Goal: Information Seeking & Learning: Find specific fact

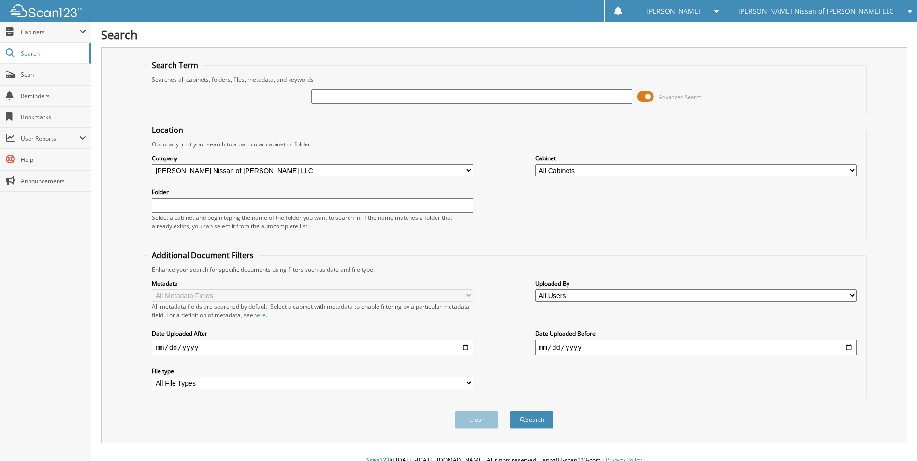
click at [644, 92] on span at bounding box center [645, 96] width 16 height 15
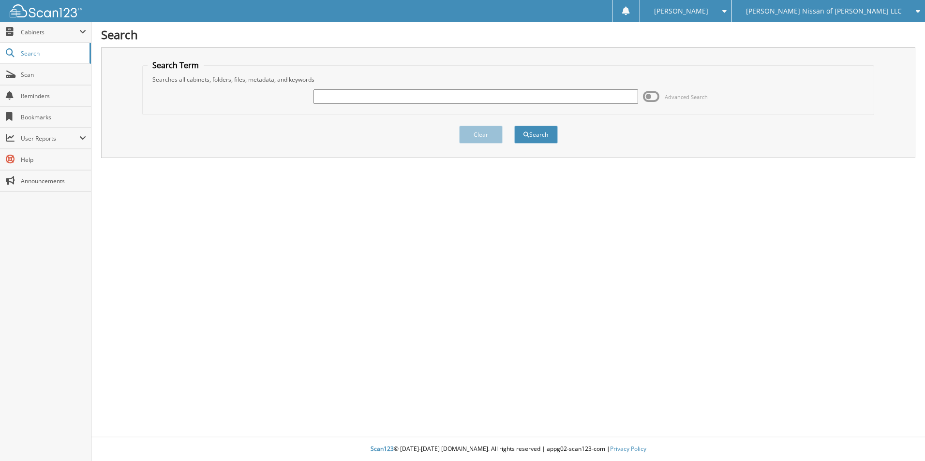
click at [425, 98] on input "text" at bounding box center [475, 96] width 324 height 15
type input "232021"
click at [514, 126] on button "Search" at bounding box center [536, 135] width 44 height 18
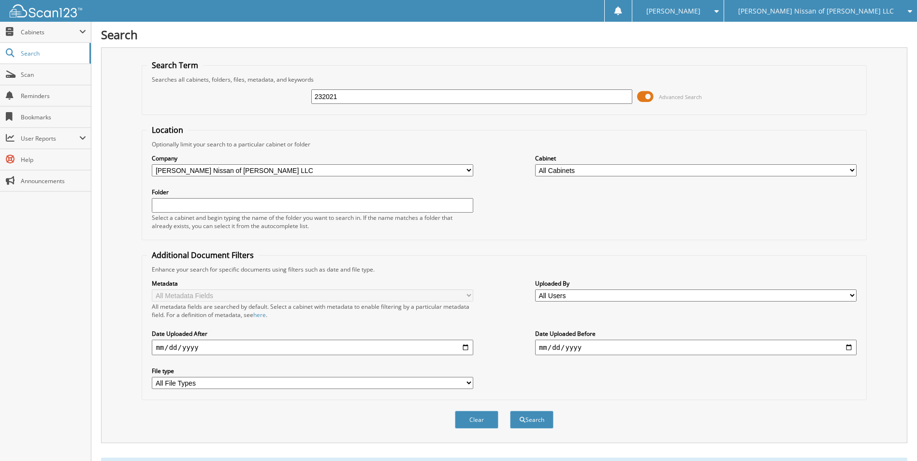
click at [425, 97] on input "232021" at bounding box center [472, 96] width 322 height 15
type input "232031"
click at [510, 411] on button "Search" at bounding box center [532, 420] width 44 height 18
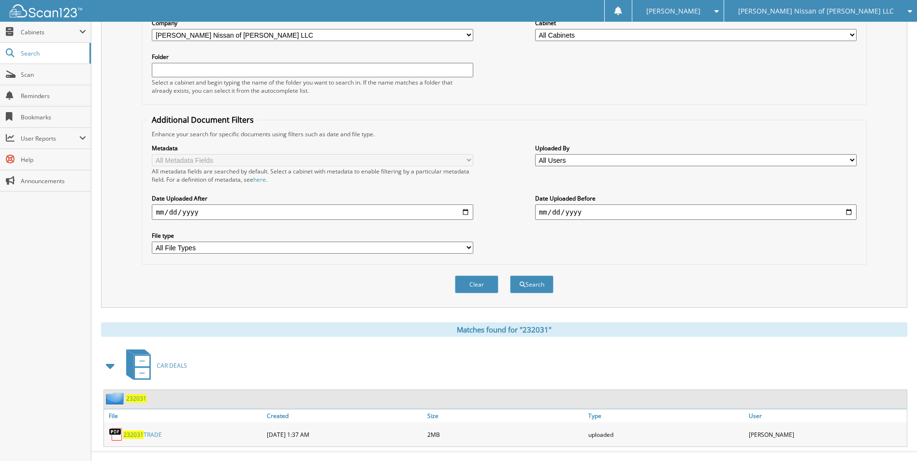
scroll to position [151, 0]
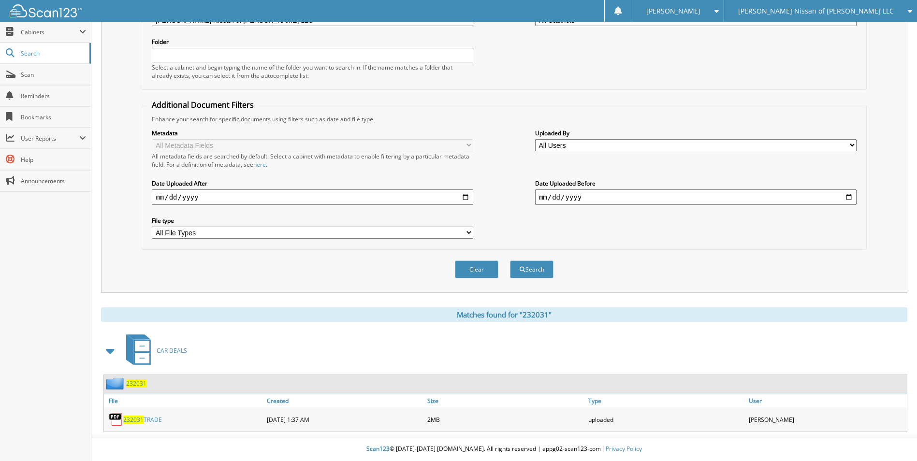
click at [137, 386] on span "232031" at bounding box center [136, 384] width 20 height 8
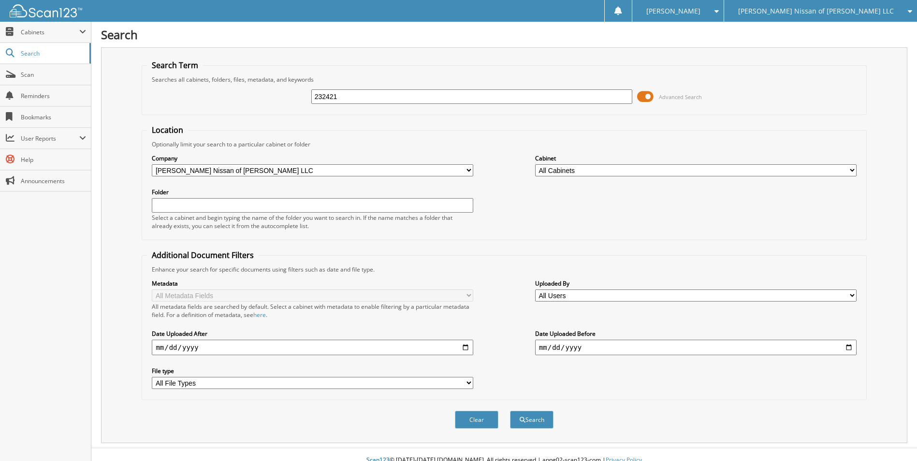
type input "232421"
click at [510, 411] on button "Search" at bounding box center [532, 420] width 44 height 18
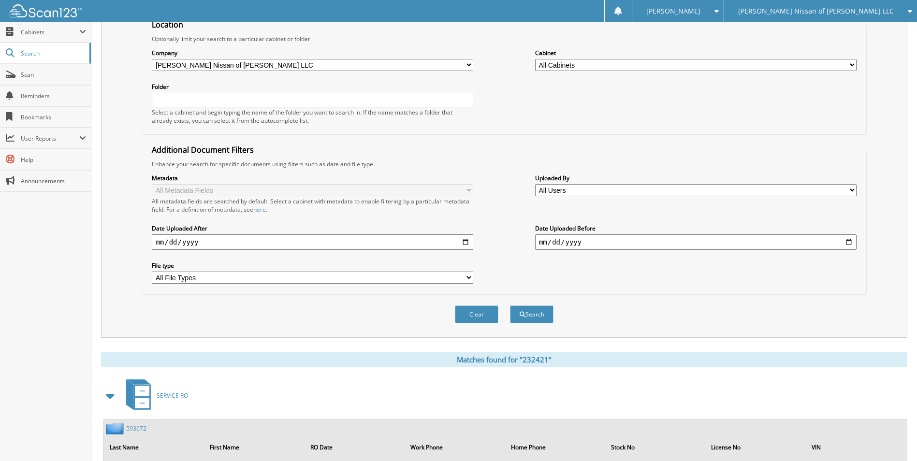
scroll to position [44, 0]
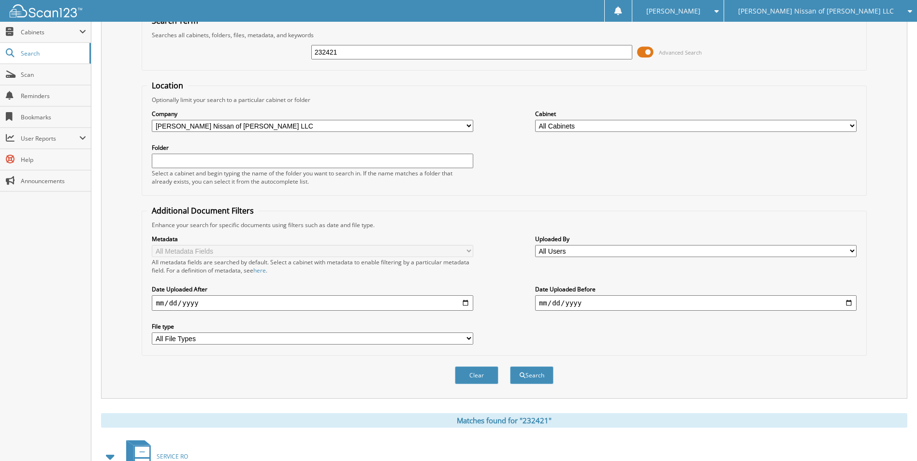
drag, startPoint x: 353, startPoint y: 54, endPoint x: 263, endPoint y: 43, distance: 90.6
click at [263, 43] on div "232421 Advanced Search" at bounding box center [504, 52] width 714 height 26
type input "232239"
click at [510, 367] on button "Search" at bounding box center [532, 376] width 44 height 18
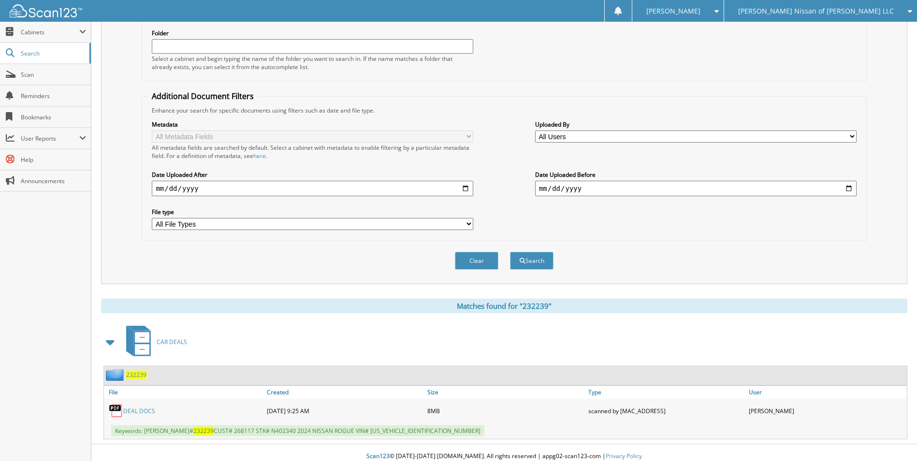
scroll to position [167, 0]
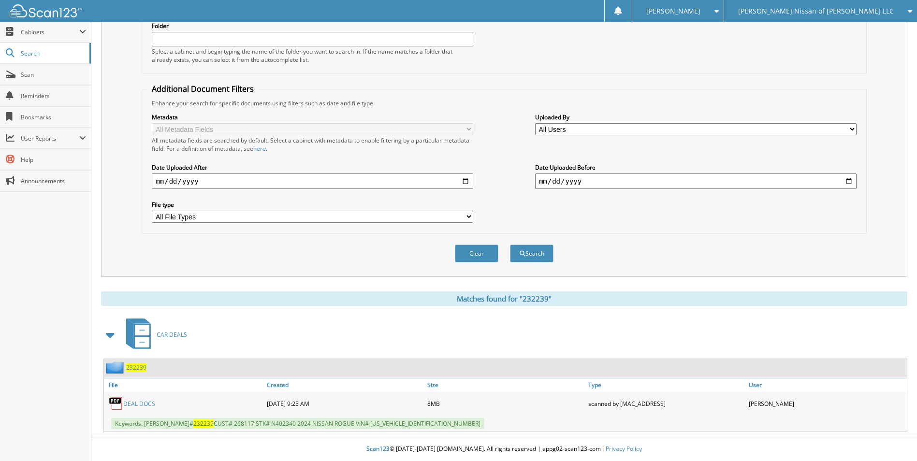
click at [144, 365] on span "232239" at bounding box center [136, 368] width 20 height 8
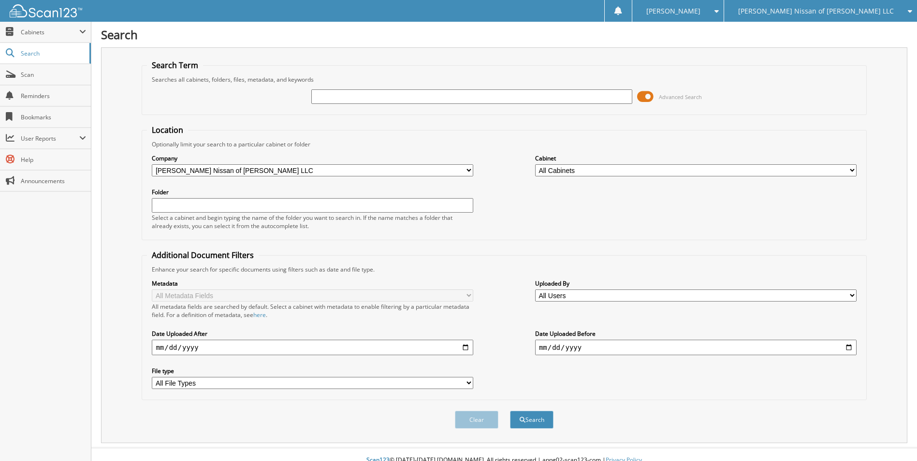
drag, startPoint x: 329, startPoint y: 95, endPoint x: 335, endPoint y: 98, distance: 6.7
click at [329, 95] on input "text" at bounding box center [472, 96] width 322 height 15
type input "2322233"
click at [510, 411] on button "Search" at bounding box center [532, 420] width 44 height 18
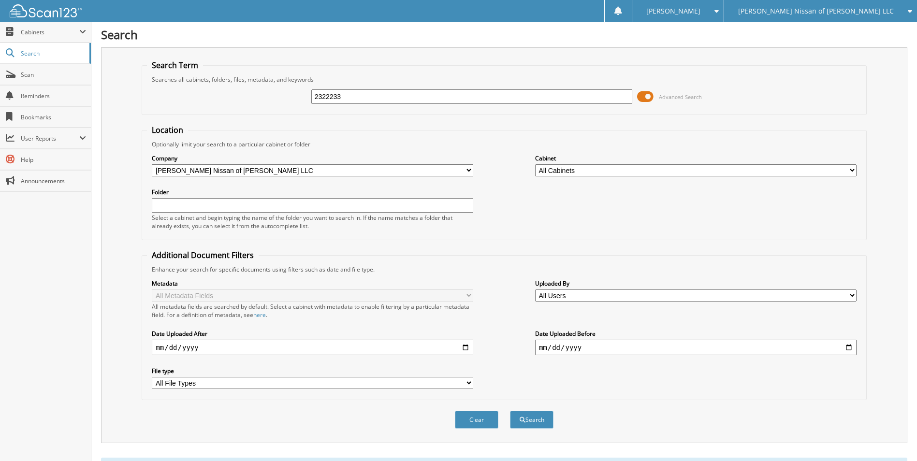
click at [331, 96] on input "2322233" at bounding box center [472, 96] width 322 height 15
type input "23233"
click at [510, 411] on button "Search" at bounding box center [532, 420] width 44 height 18
drag, startPoint x: 300, startPoint y: 92, endPoint x: 248, endPoint y: 88, distance: 51.9
click at [249, 88] on div "23233 Advanced Search" at bounding box center [504, 97] width 714 height 26
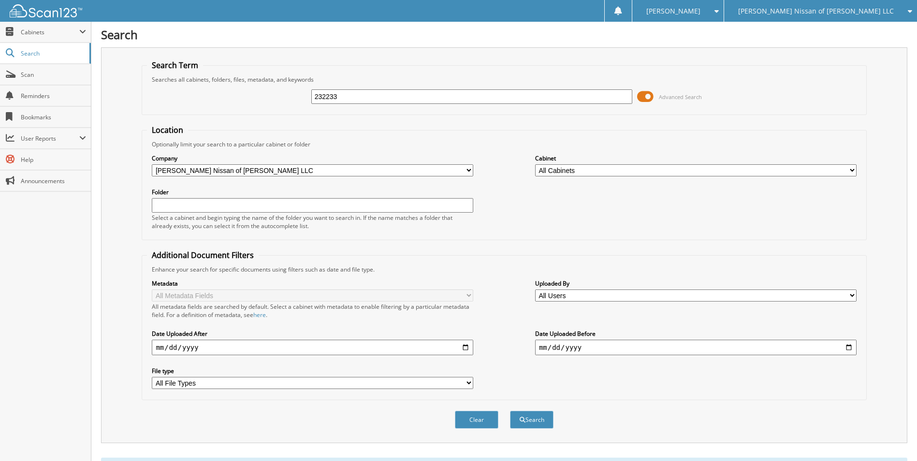
type input "232233"
click at [510, 411] on button "Search" at bounding box center [532, 420] width 44 height 18
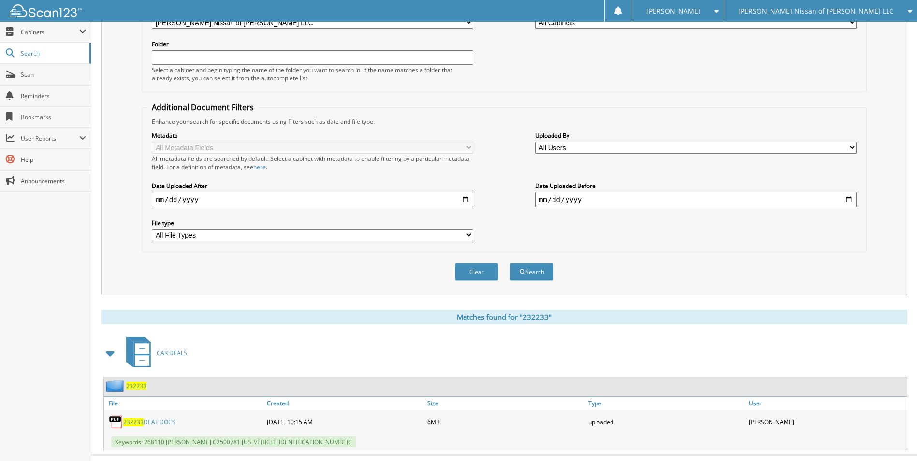
scroll to position [167, 0]
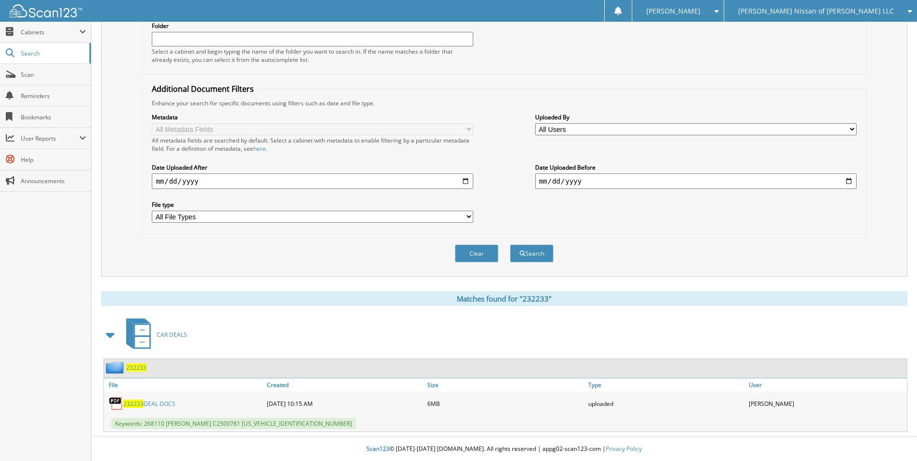
click at [138, 368] on span "232233" at bounding box center [136, 368] width 20 height 8
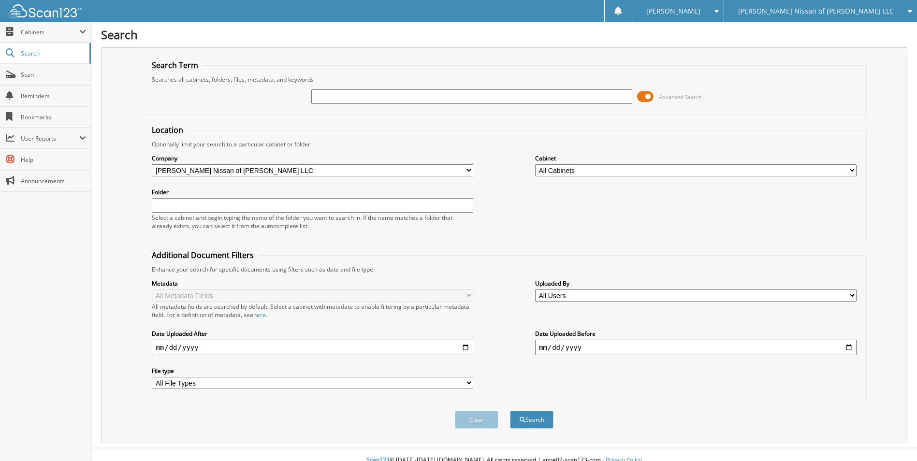
drag, startPoint x: 0, startPoint y: 0, endPoint x: 828, endPoint y: 13, distance: 828.5
click at [828, 13] on span "[PERSON_NAME] Nissan of [PERSON_NAME] LLC" at bounding box center [816, 11] width 156 height 6
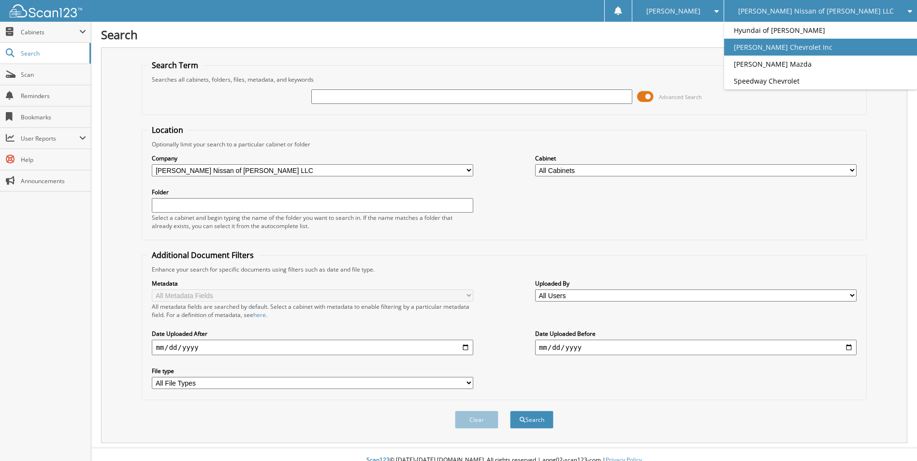
click at [828, 43] on link "[PERSON_NAME] Chevrolet Inc" at bounding box center [820, 47] width 193 height 17
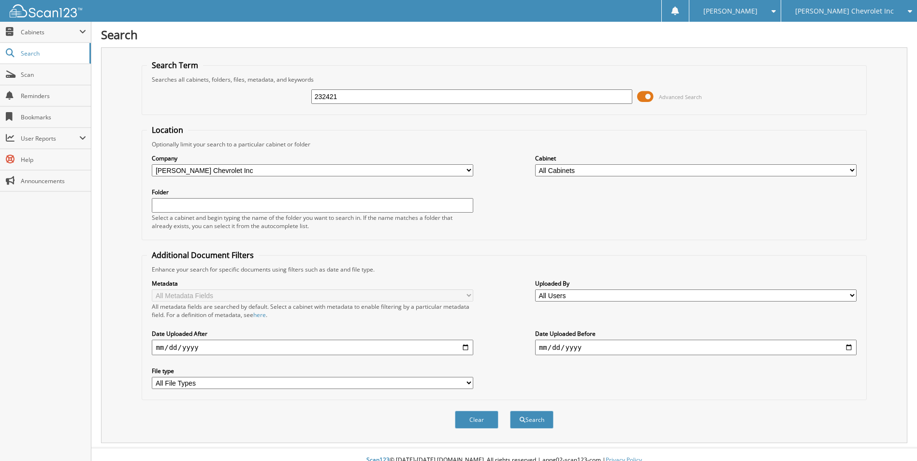
type input "232421"
click at [510, 411] on button "Search" at bounding box center [532, 420] width 44 height 18
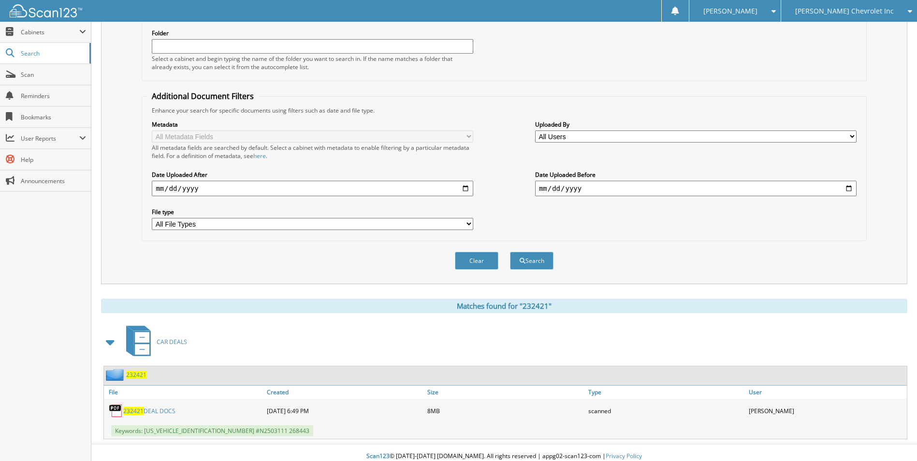
scroll to position [167, 0]
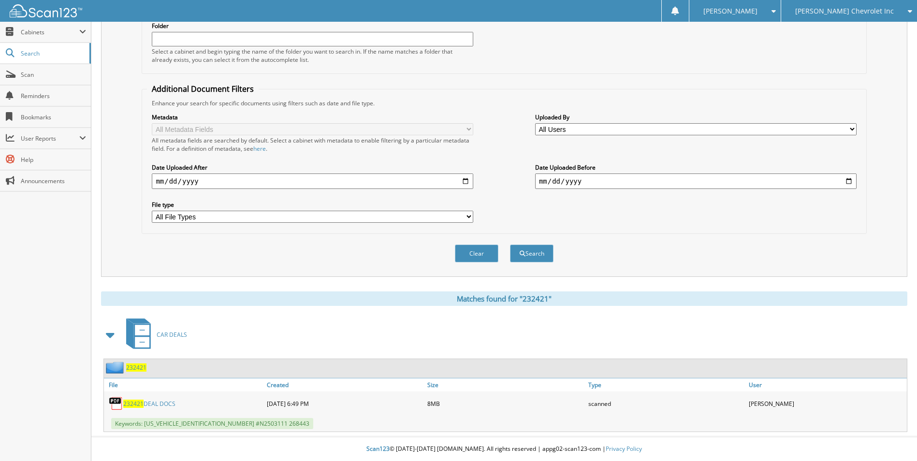
click at [142, 370] on span "232421" at bounding box center [136, 368] width 20 height 8
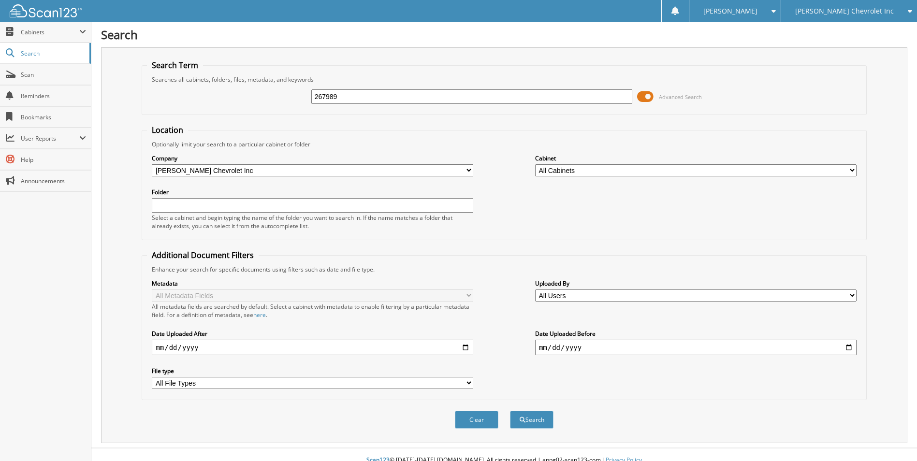
type input "267989"
click at [510, 411] on button "Search" at bounding box center [532, 420] width 44 height 18
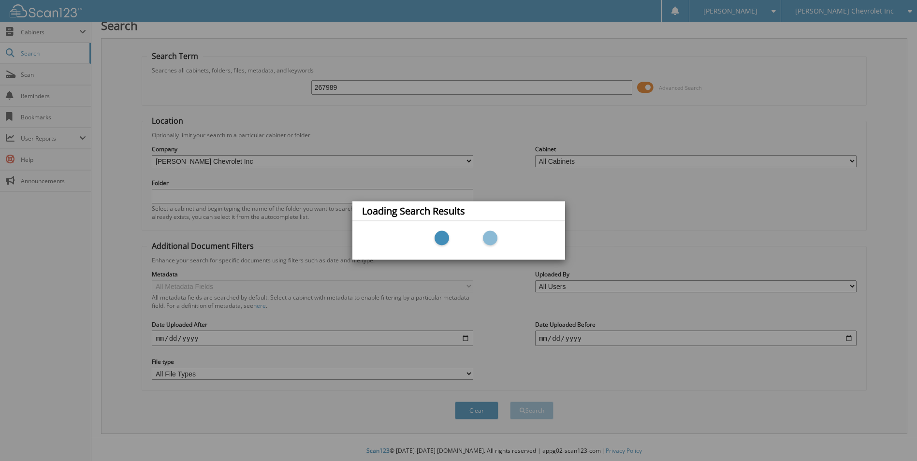
scroll to position [12, 0]
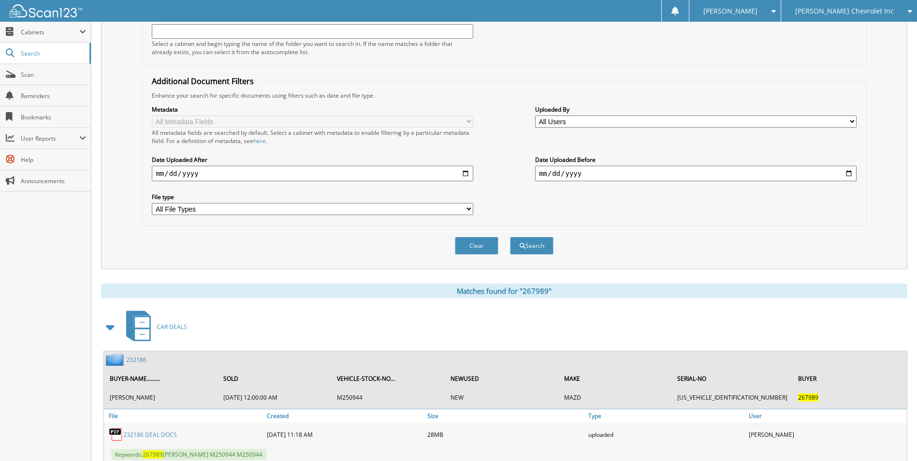
scroll to position [157, 0]
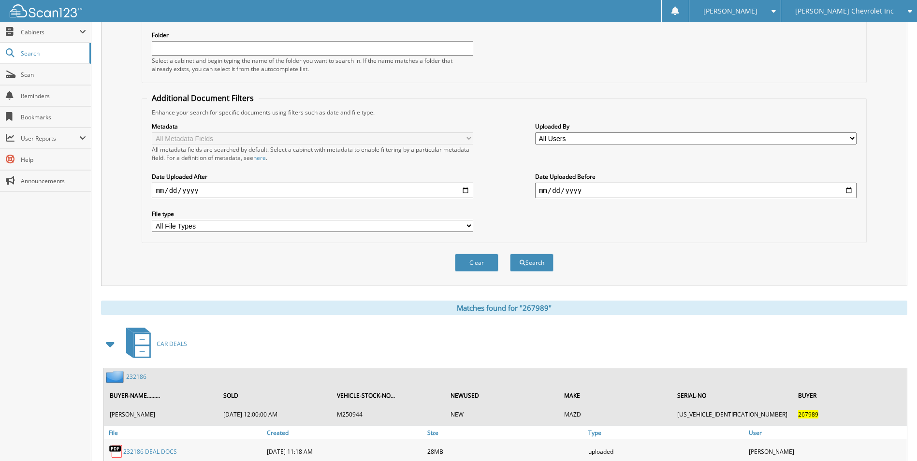
click at [128, 376] on link "232186" at bounding box center [136, 377] width 20 height 8
